Goal: Navigation & Orientation: Find specific page/section

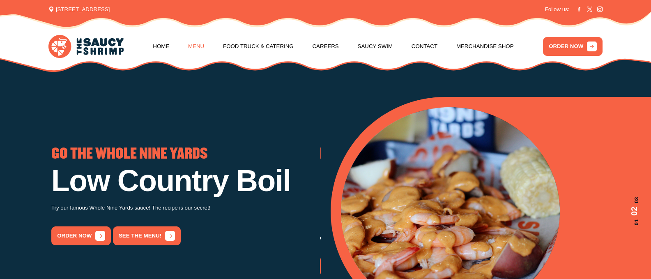
click at [197, 46] on link "Menu" at bounding box center [196, 46] width 16 height 31
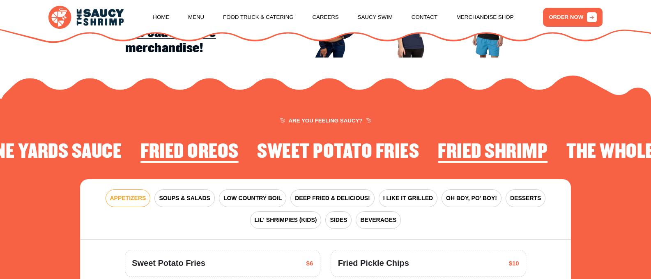
scroll to position [867, 0]
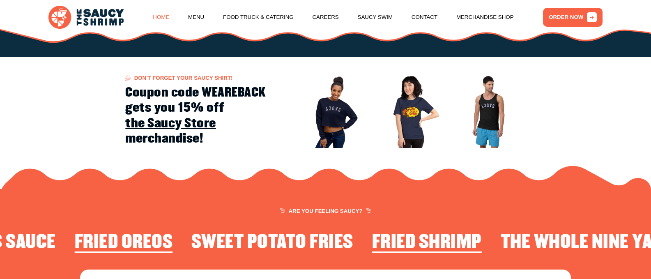
click at [156, 16] on link "Home" at bounding box center [161, 17] width 16 height 31
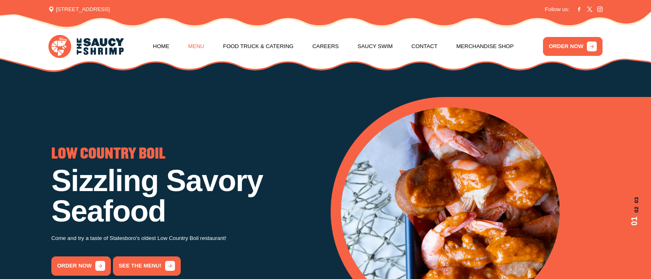
click at [198, 43] on link "Menu" at bounding box center [196, 46] width 16 height 31
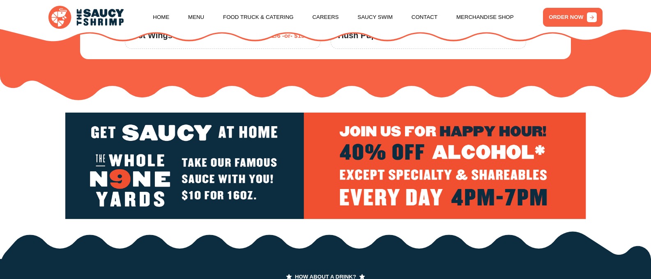
scroll to position [1265, 0]
